Goal: Task Accomplishment & Management: Manage account settings

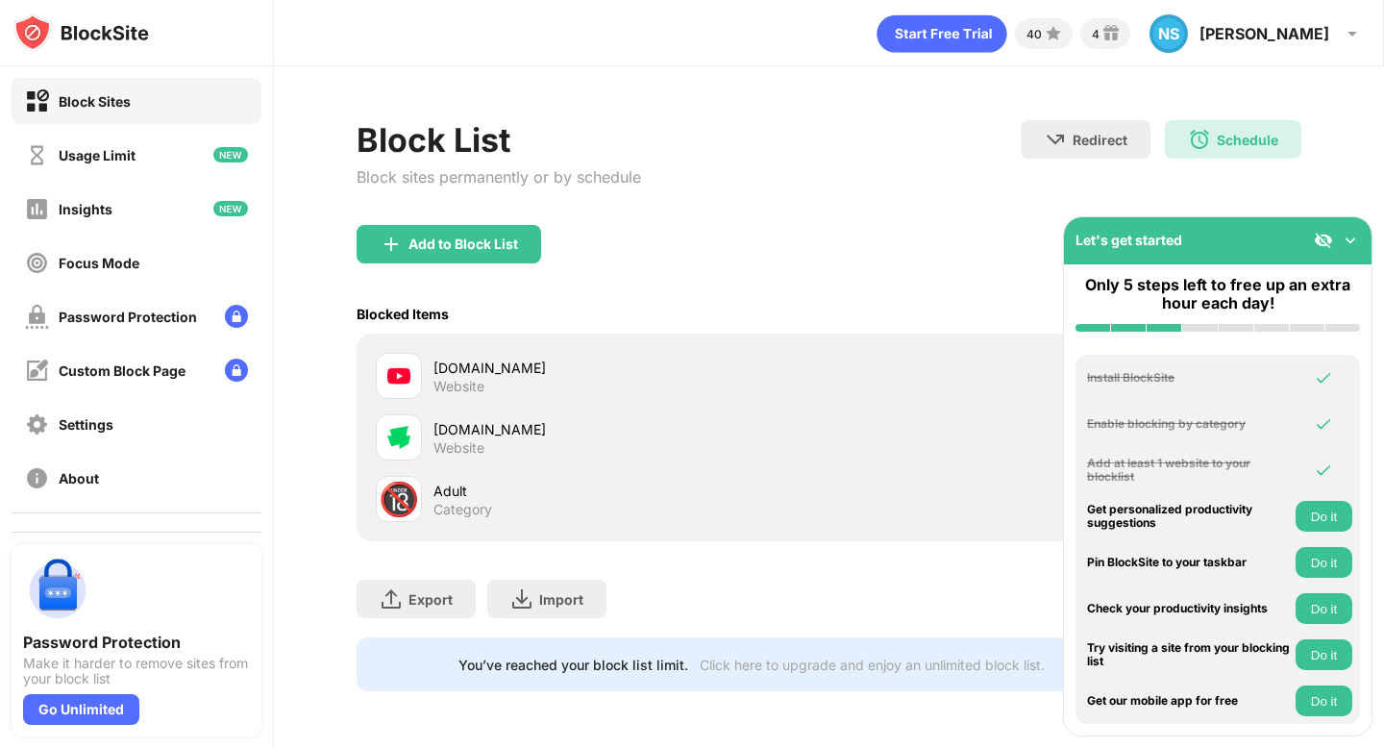
click at [458, 358] on div "[DOMAIN_NAME]" at bounding box center [631, 368] width 395 height 20
click at [409, 367] on img at bounding box center [398, 375] width 23 height 23
click at [414, 385] on div at bounding box center [399, 376] width 46 height 46
click at [501, 372] on div "[DOMAIN_NAME]" at bounding box center [631, 368] width 395 height 20
click at [453, 225] on div "Add to Block List" at bounding box center [449, 244] width 185 height 38
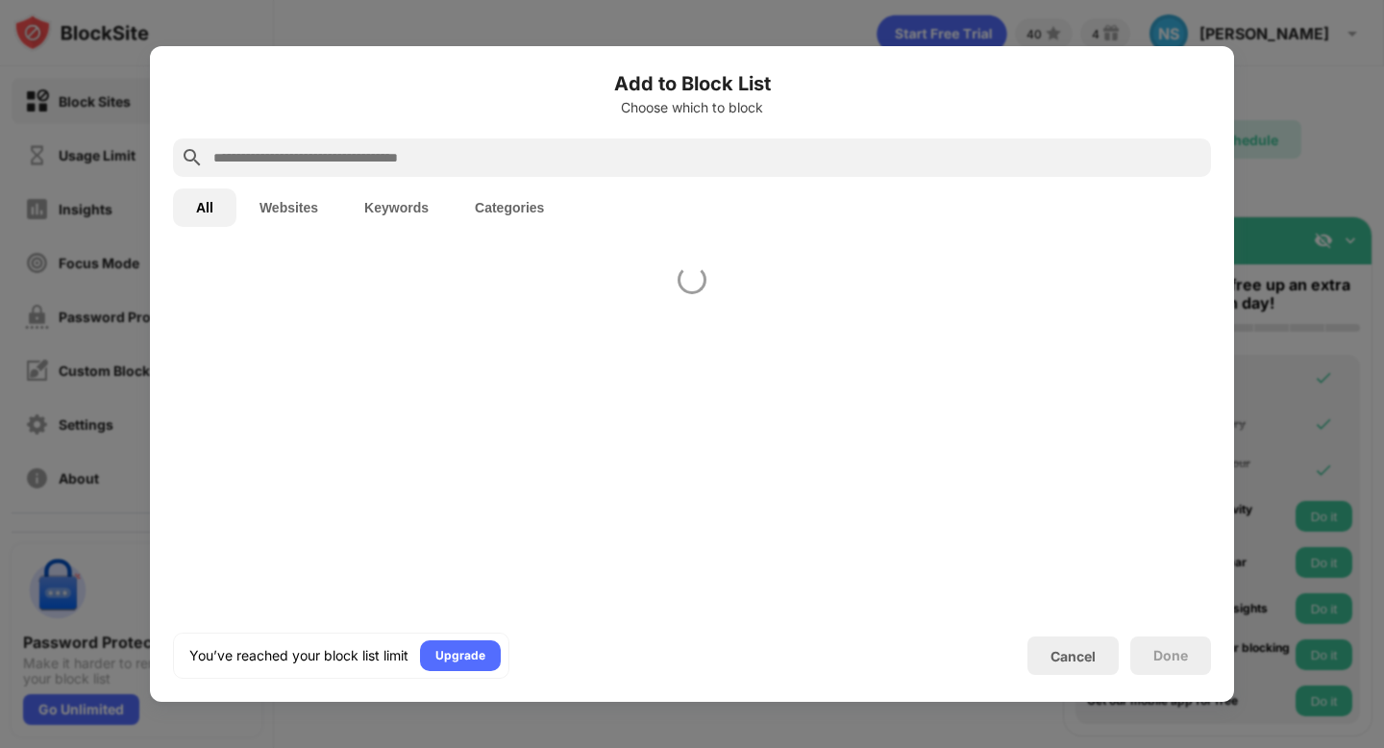
click at [461, 244] on div "Add to Block List Choose which to block All Websites Keywords Categories You’ve…" at bounding box center [692, 374] width 1038 height 610
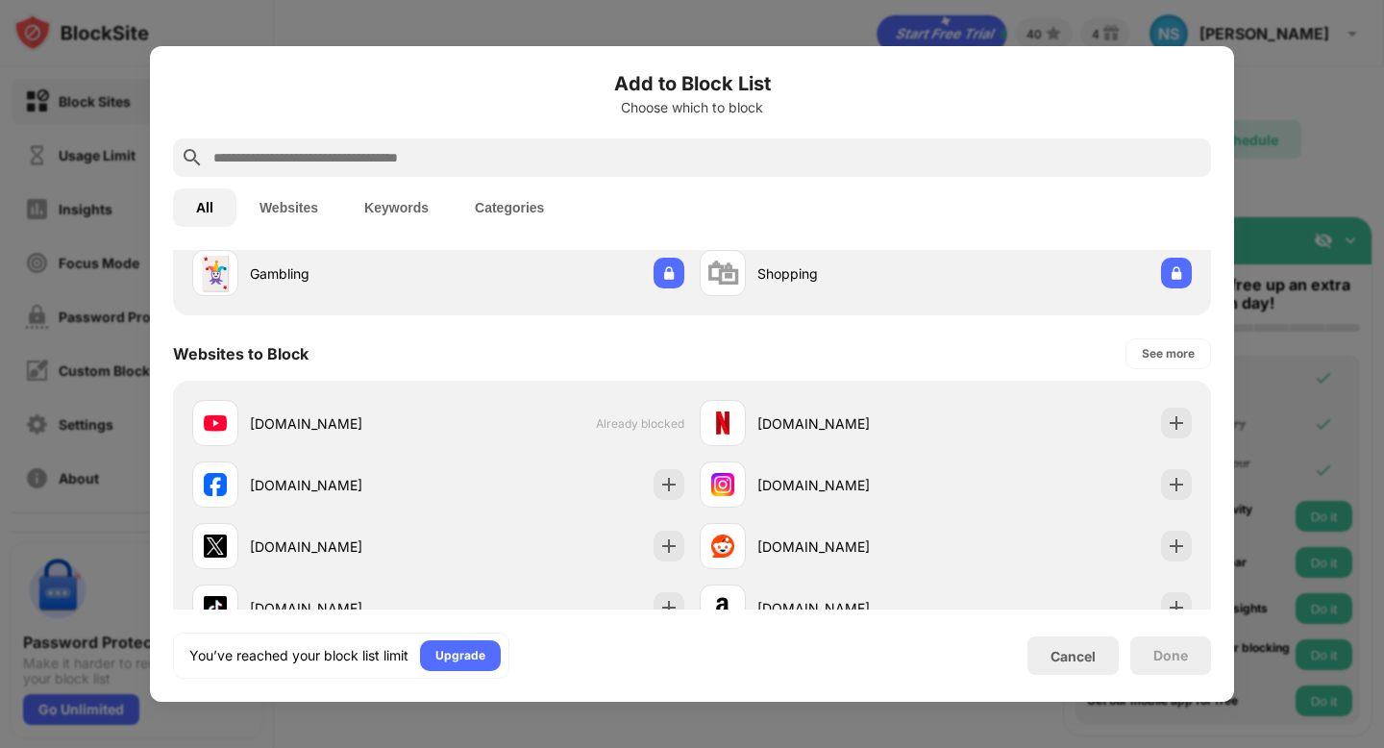
scroll to position [207, 0]
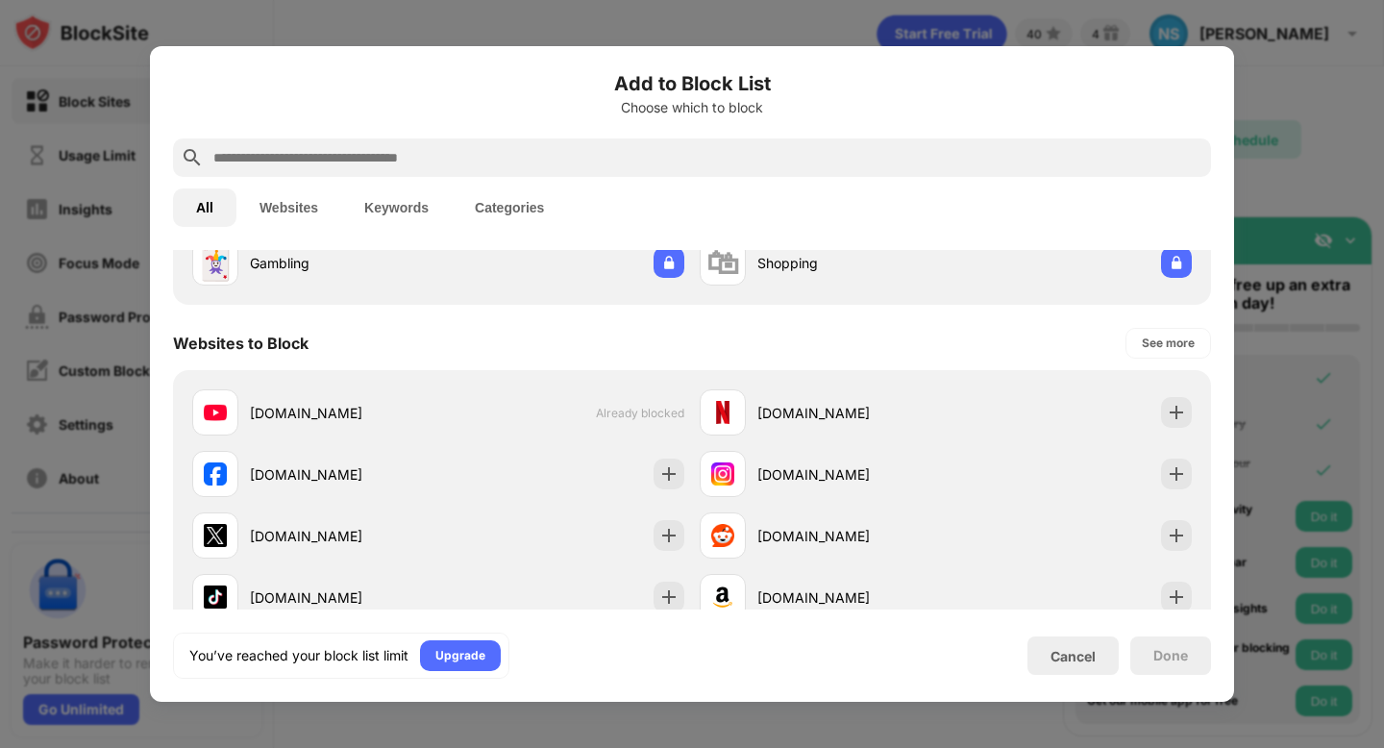
click at [306, 205] on button "Websites" at bounding box center [289, 207] width 105 height 38
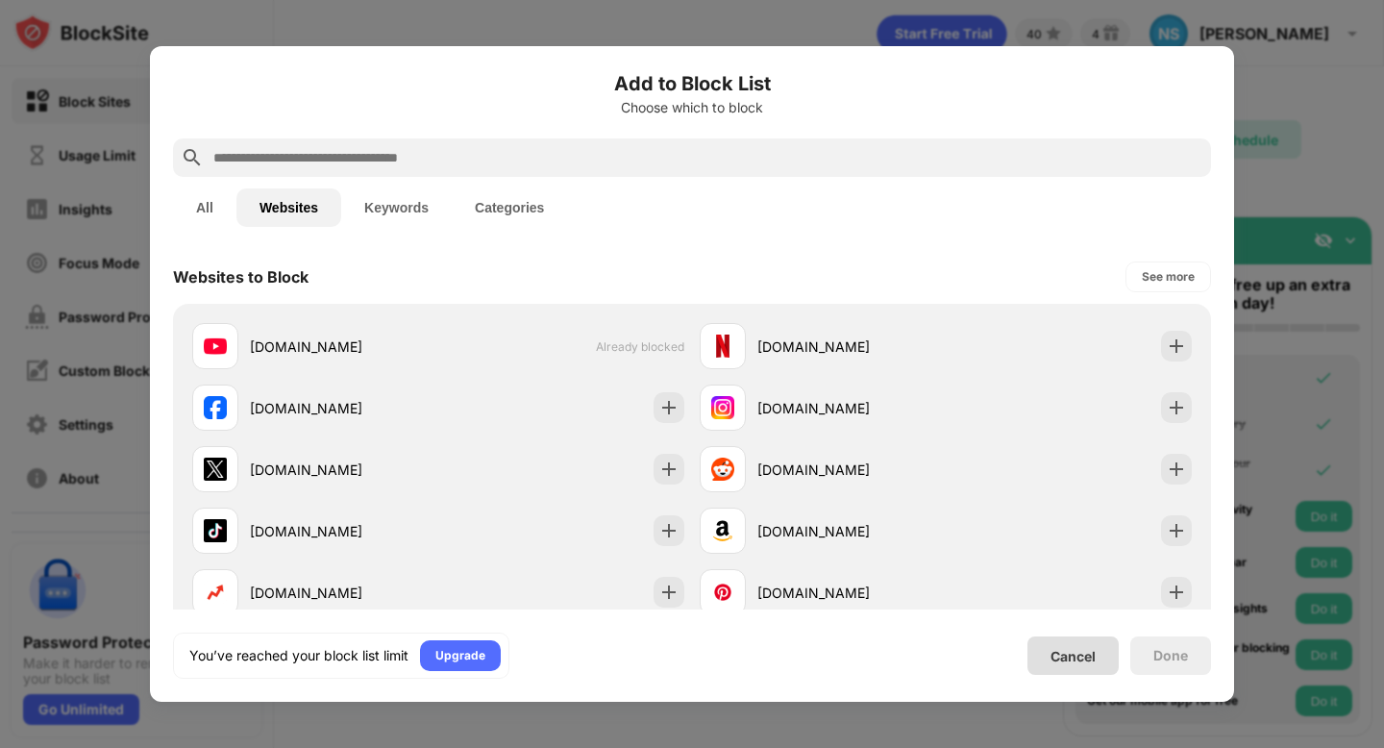
click at [1049, 654] on div "Cancel" at bounding box center [1073, 655] width 91 height 38
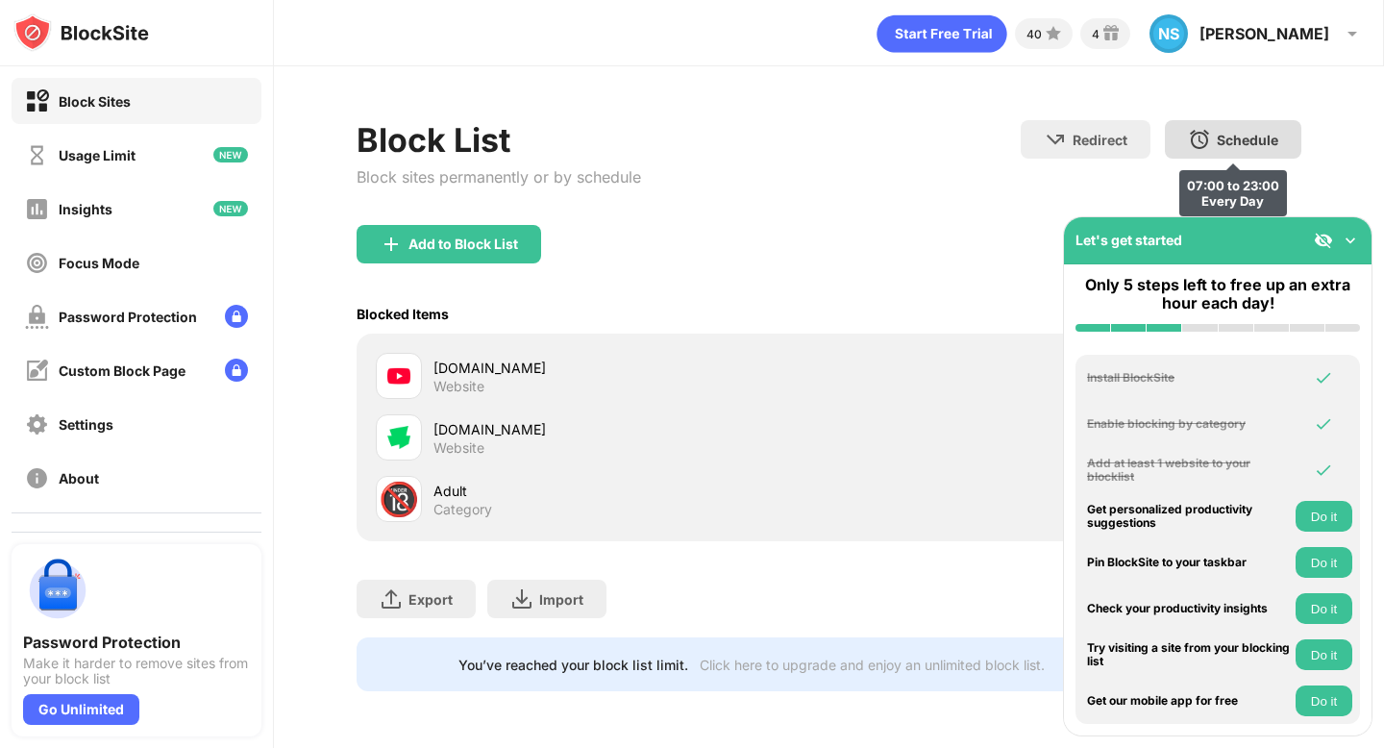
click at [1192, 134] on img at bounding box center [1199, 139] width 23 height 23
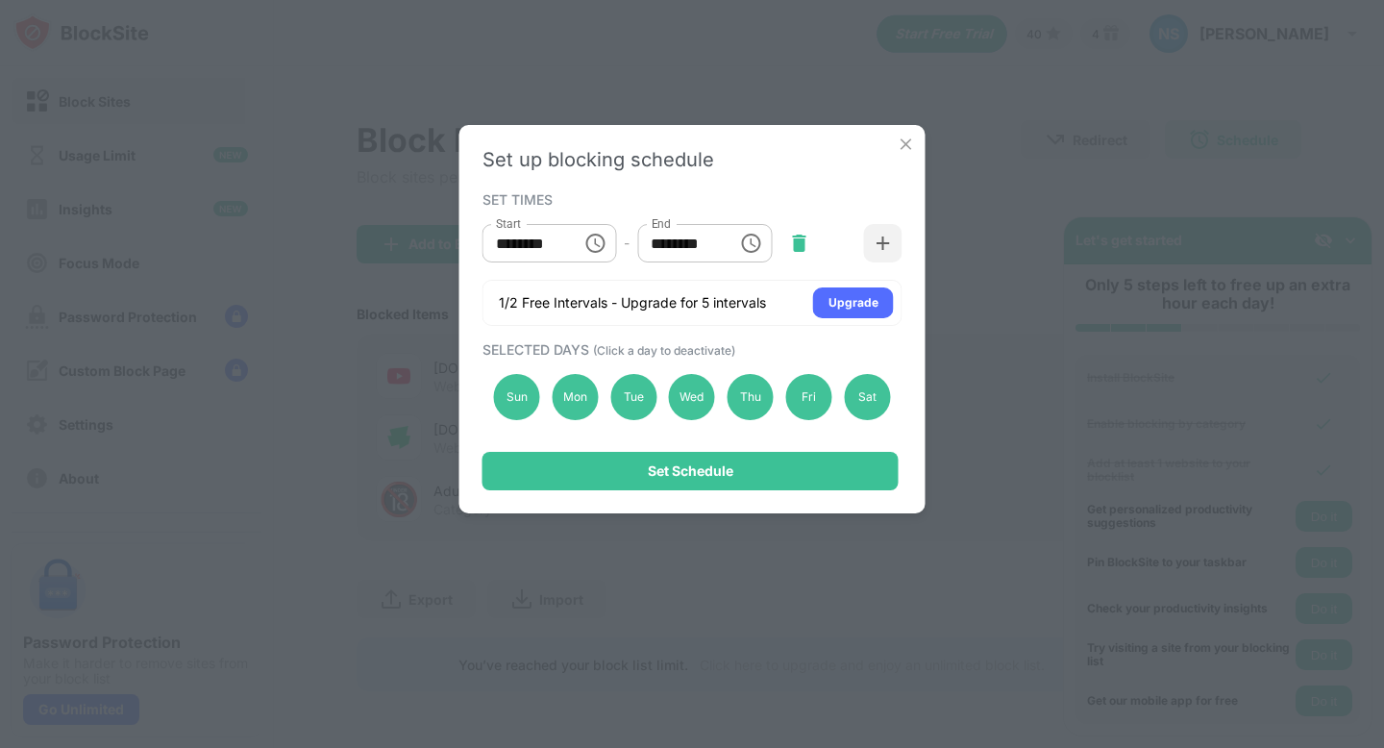
click at [804, 236] on img at bounding box center [798, 243] width 19 height 19
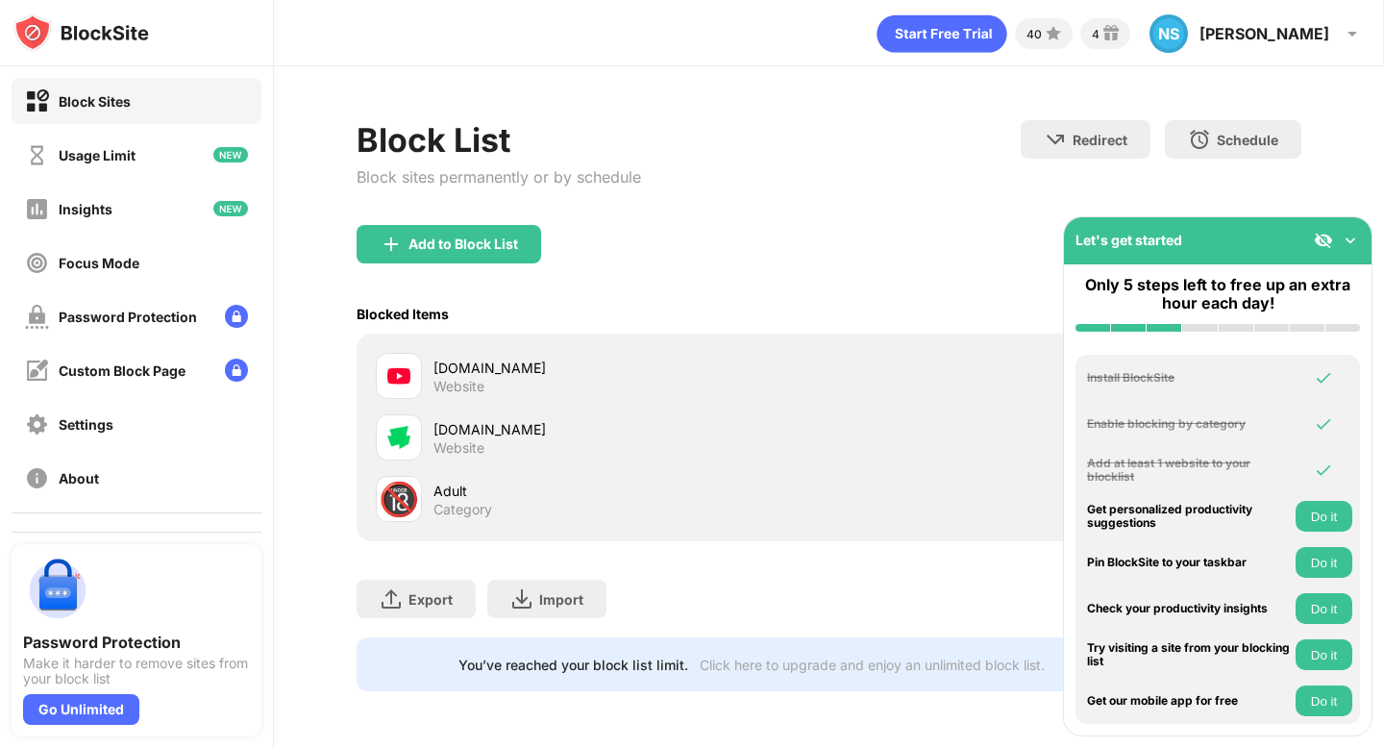
click at [815, 235] on div "Add to Block List" at bounding box center [829, 259] width 944 height 69
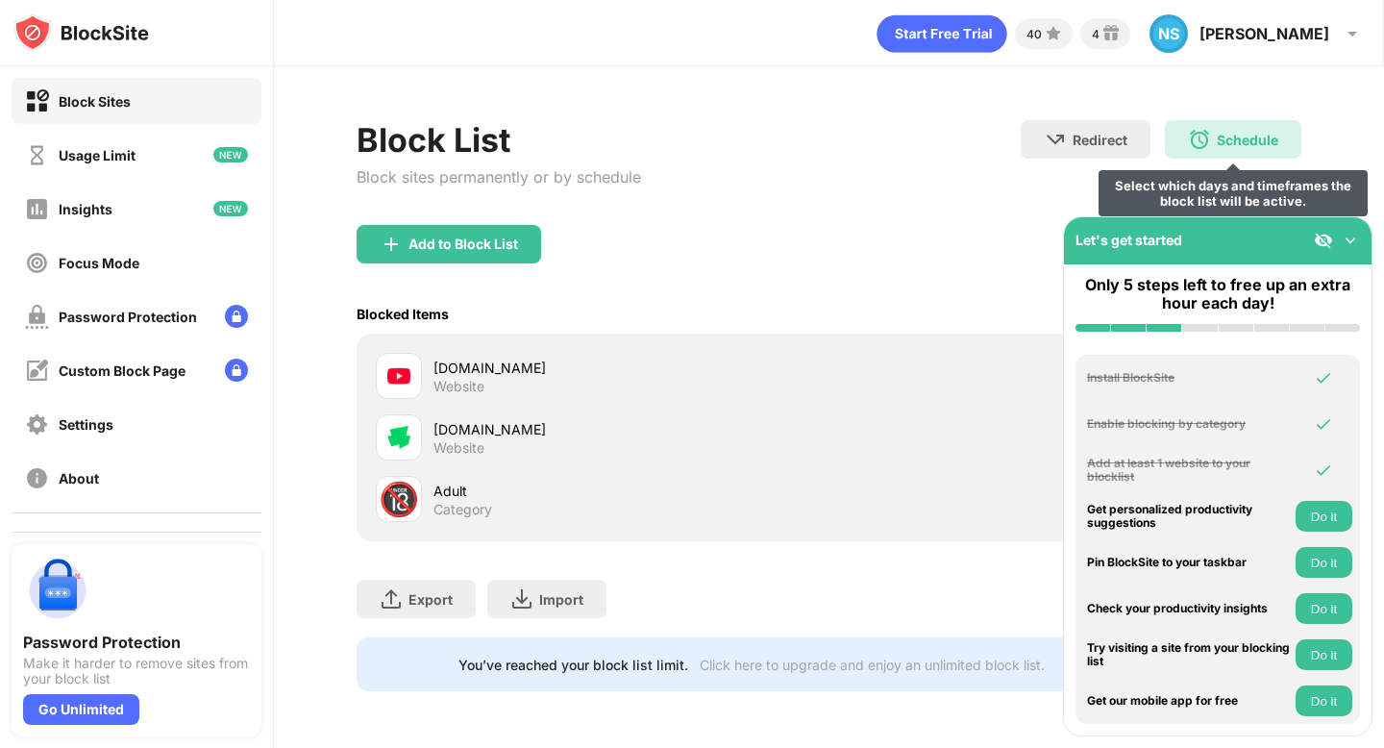
click at [1199, 128] on img at bounding box center [1199, 139] width 23 height 23
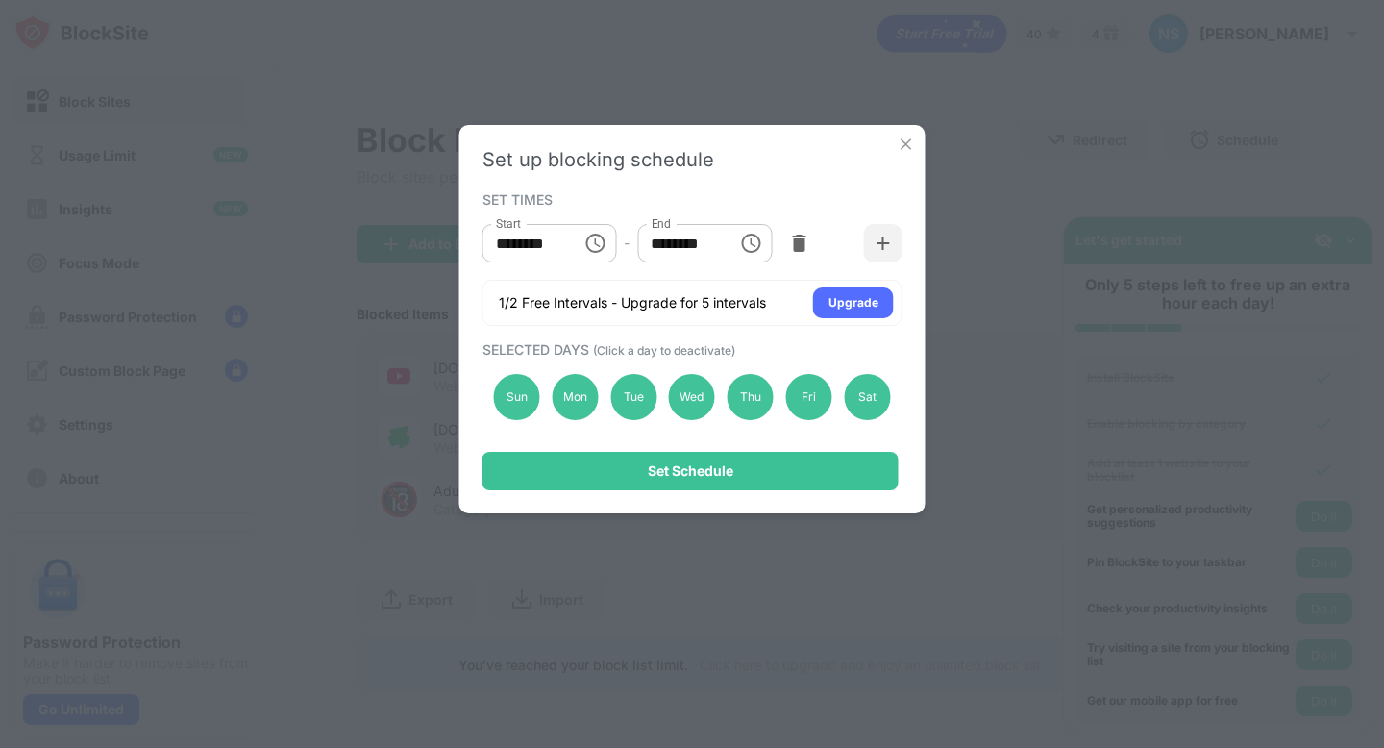
click at [905, 143] on img at bounding box center [906, 144] width 19 height 19
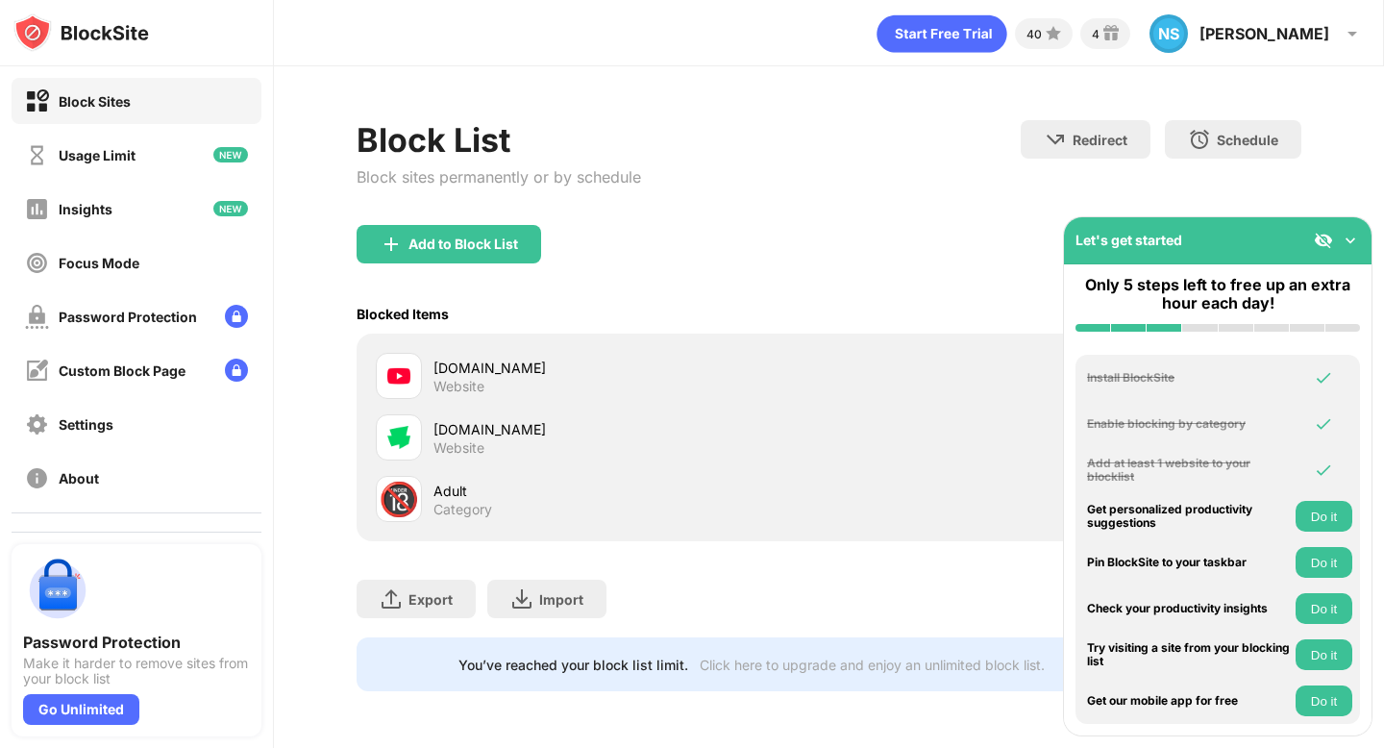
click at [886, 225] on div "Add to Block List" at bounding box center [829, 259] width 944 height 69
